Goal: Transaction & Acquisition: Purchase product/service

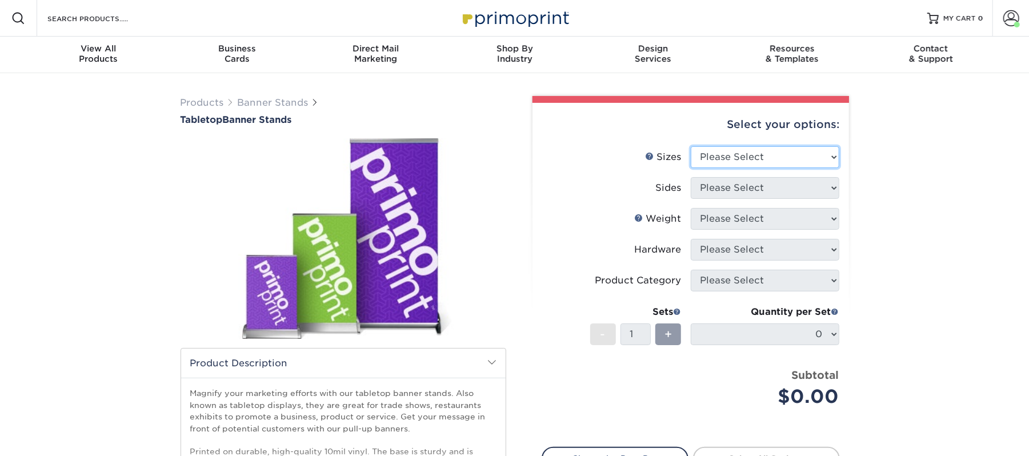
click at [743, 151] on select "Please Select 8.25" x 12" 11" x 17" 15.75" x 32"" at bounding box center [765, 157] width 149 height 22
select select "11.00x17.00"
click at [691, 146] on select "Please Select 8.25" x 12" 11" x 17" 15.75" x 32"" at bounding box center [765, 157] width 149 height 22
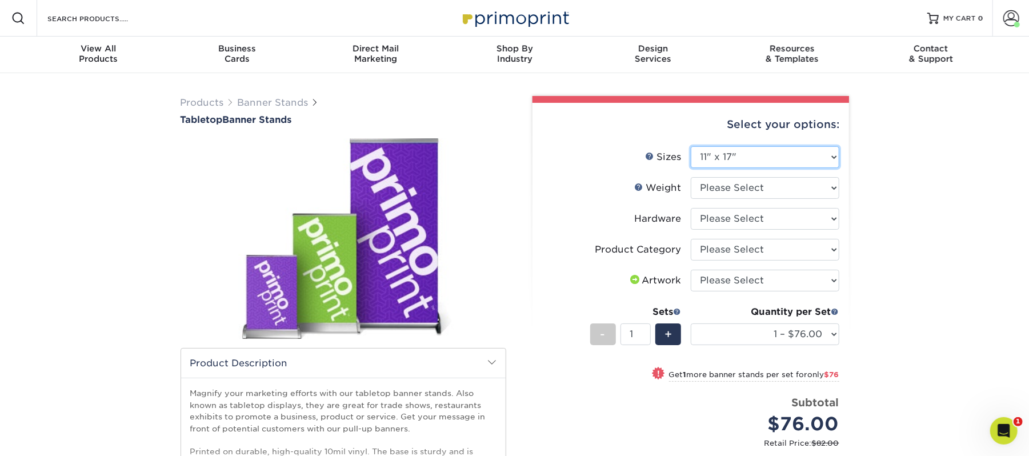
scroll to position [76, 0]
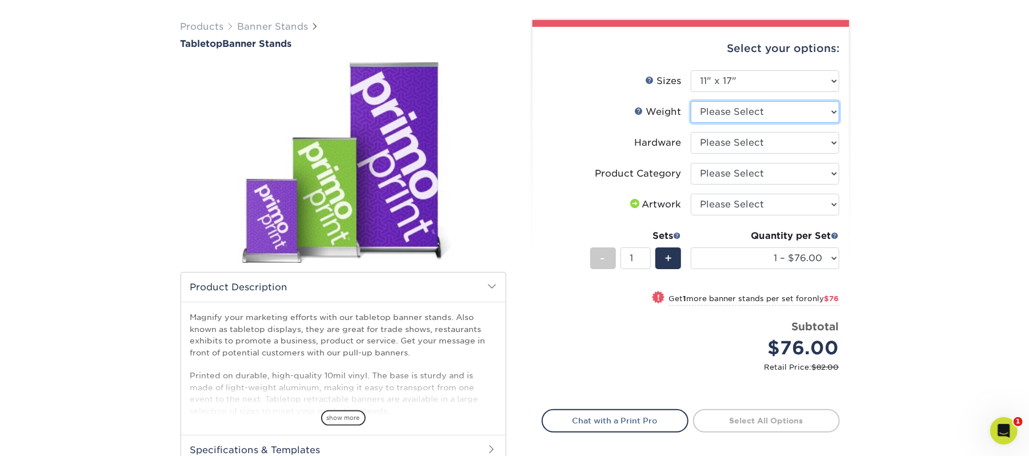
click at [749, 113] on select "Please Select 10MILINDOOR" at bounding box center [765, 112] width 149 height 22
select select "10MILINDOOR"
click at [691, 101] on select "Please Select 10MILINDOOR" at bounding box center [765, 112] width 149 height 22
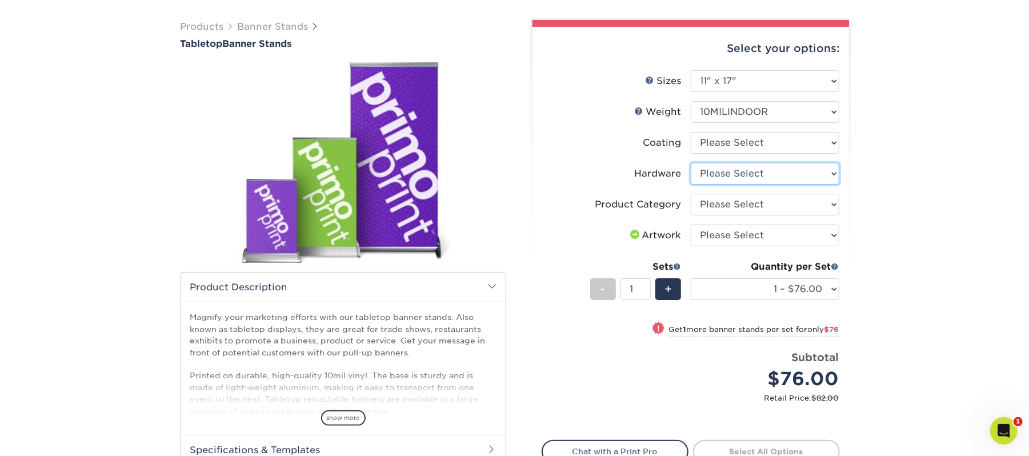
click at [746, 179] on select "Please Select Tabletop Retractable Banner Stand" at bounding box center [765, 174] width 149 height 22
select select "c0bd27e5-75e7-4051-a58e-3fd99854861a"
click at [691, 163] on select "Please Select Tabletop Retractable Banner Stand" at bounding box center [765, 174] width 149 height 22
click at [766, 200] on select "Please Select Tabletop Displays" at bounding box center [765, 205] width 149 height 22
select select "b0e3af40-0f6d-42a1-a58f-50af6eb89cf4"
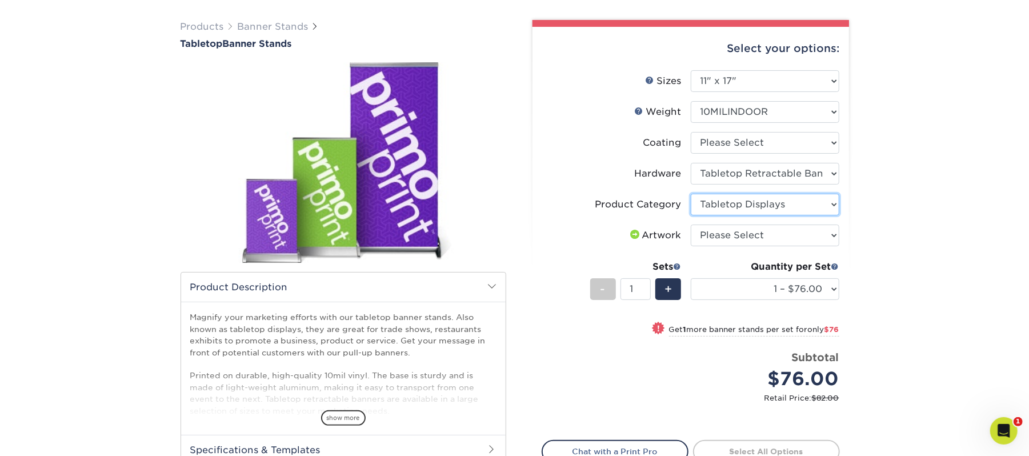
click at [691, 194] on select "Please Select Tabletop Displays" at bounding box center [765, 205] width 149 height 22
click at [793, 227] on select "Please Select I will upload files I need a design - $50" at bounding box center [765, 236] width 149 height 22
select select "upload"
click at [691, 225] on select "Please Select I will upload files I need a design - $50" at bounding box center [765, 236] width 149 height 22
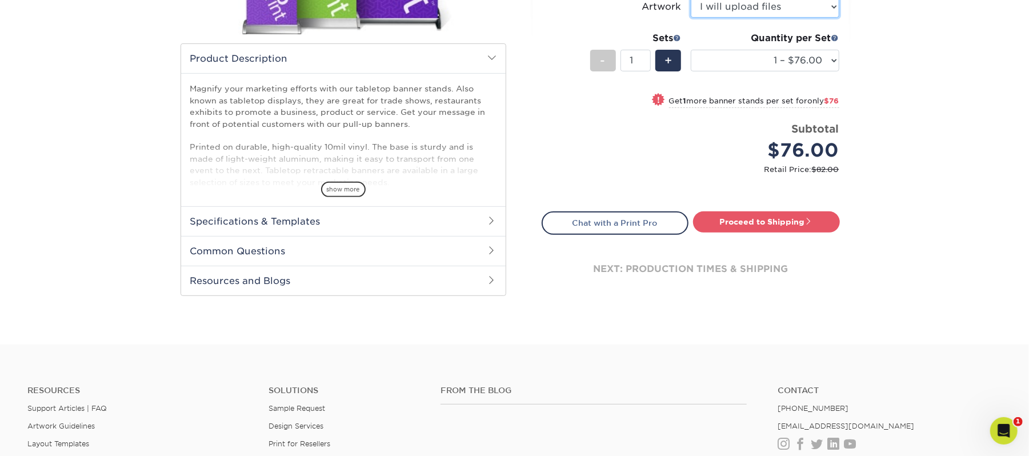
scroll to position [0, 0]
